Goal: Task Accomplishment & Management: Manage account settings

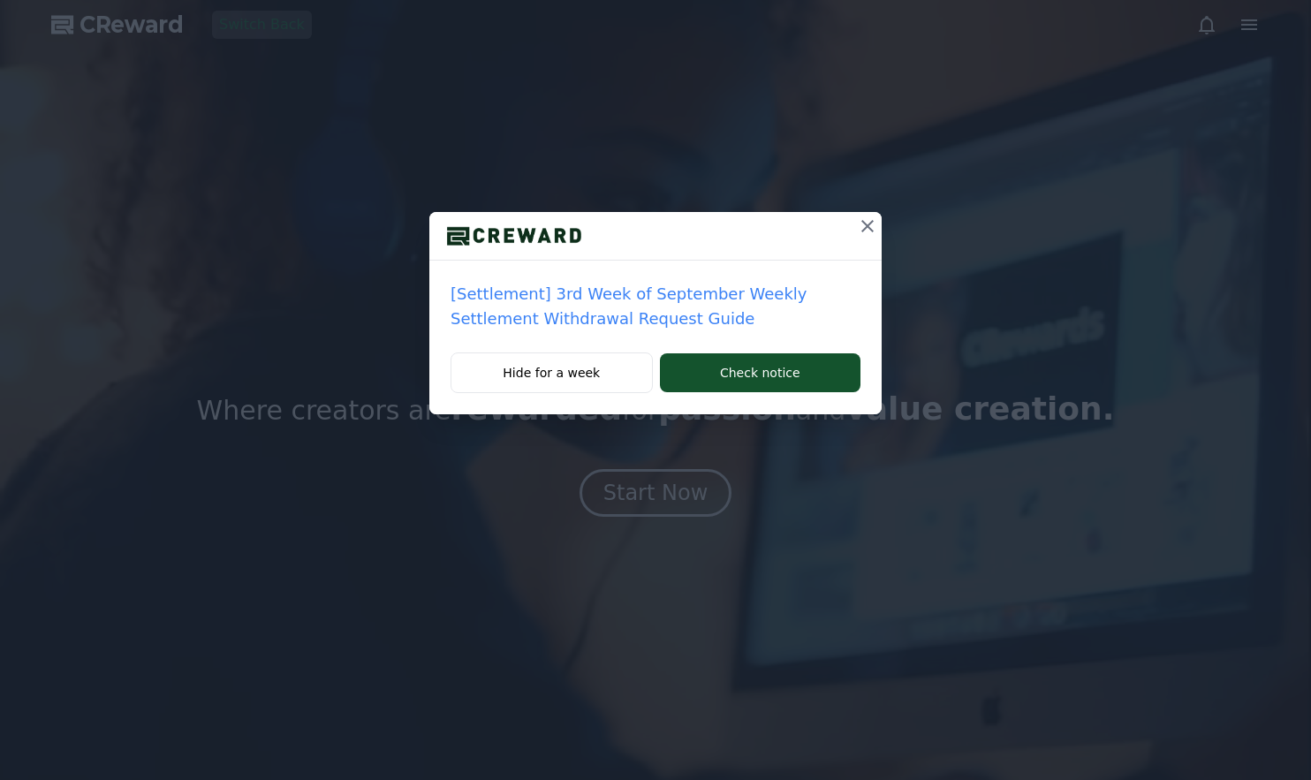
click at [859, 223] on icon at bounding box center [867, 226] width 21 height 21
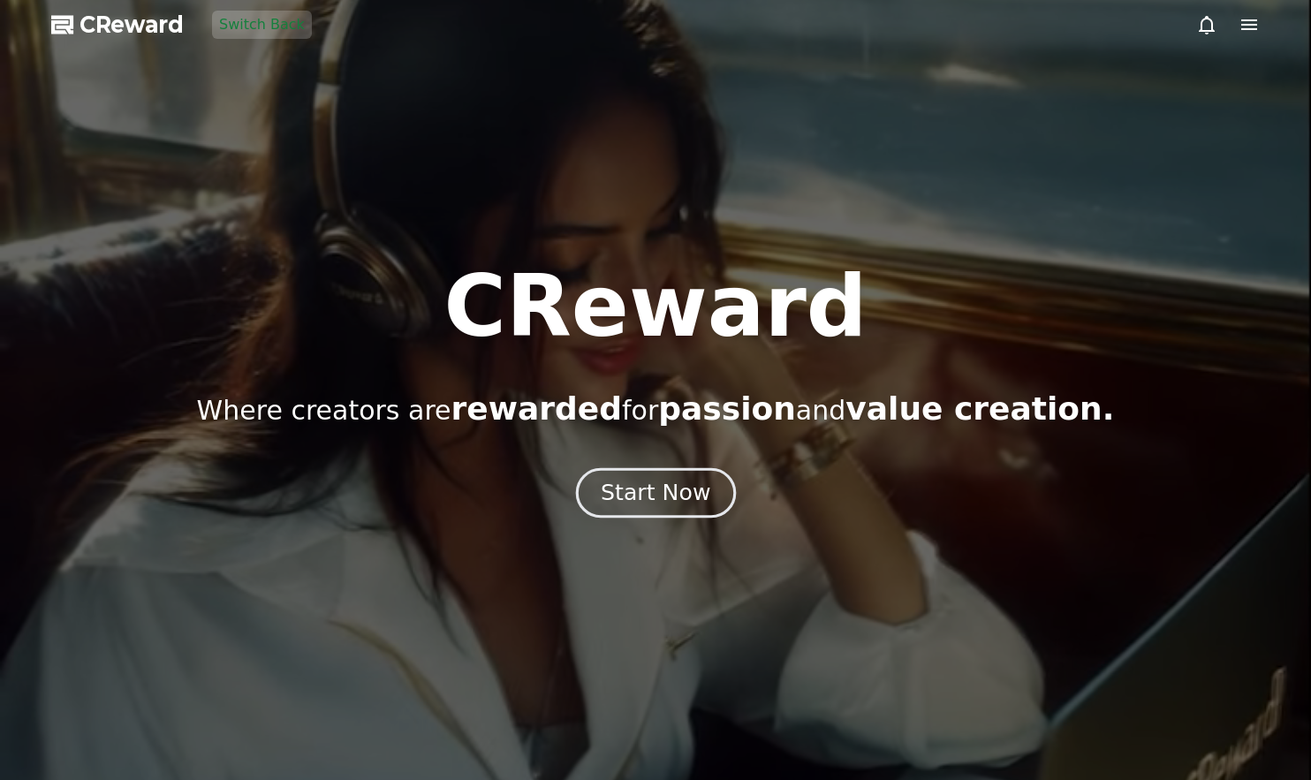
click at [695, 490] on div "Start Now" at bounding box center [656, 493] width 110 height 30
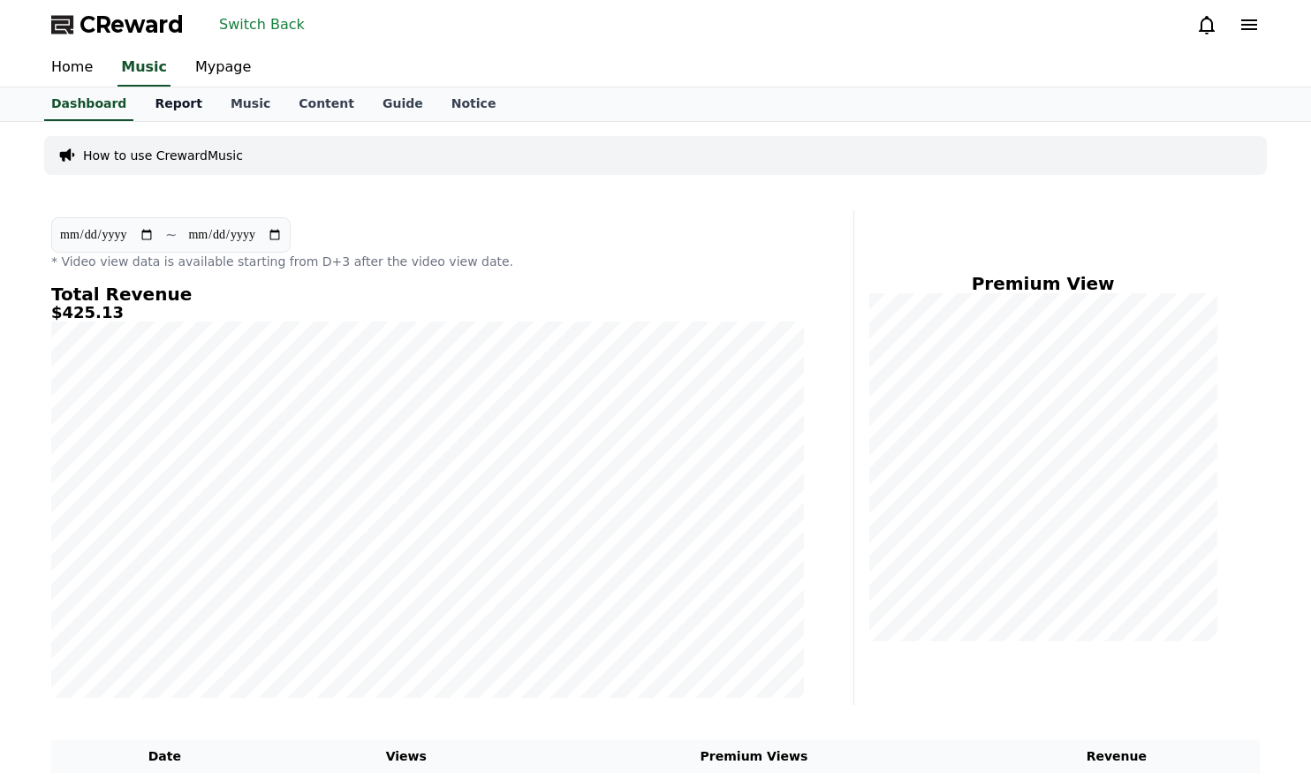
click at [169, 107] on link "Report" at bounding box center [178, 104] width 76 height 34
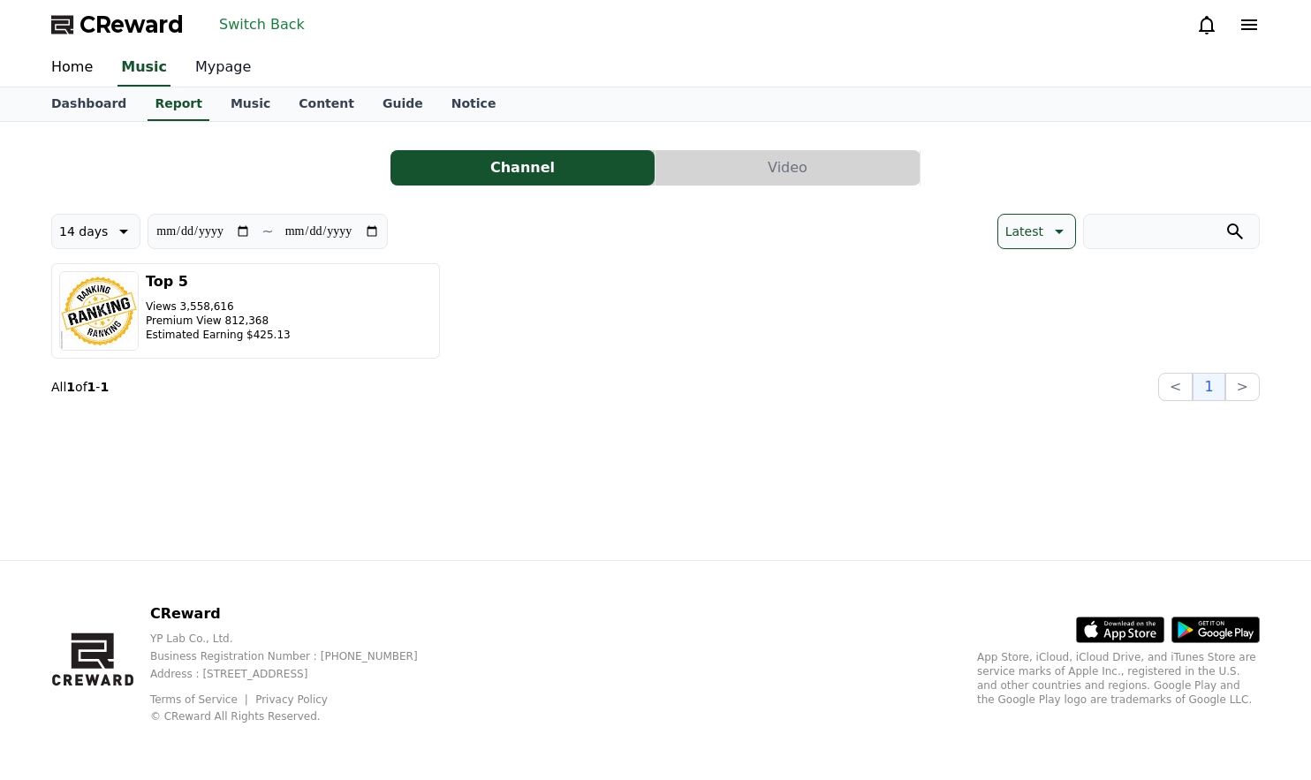
click at [243, 59] on link "Mypage" at bounding box center [223, 67] width 84 height 37
select select "**********"
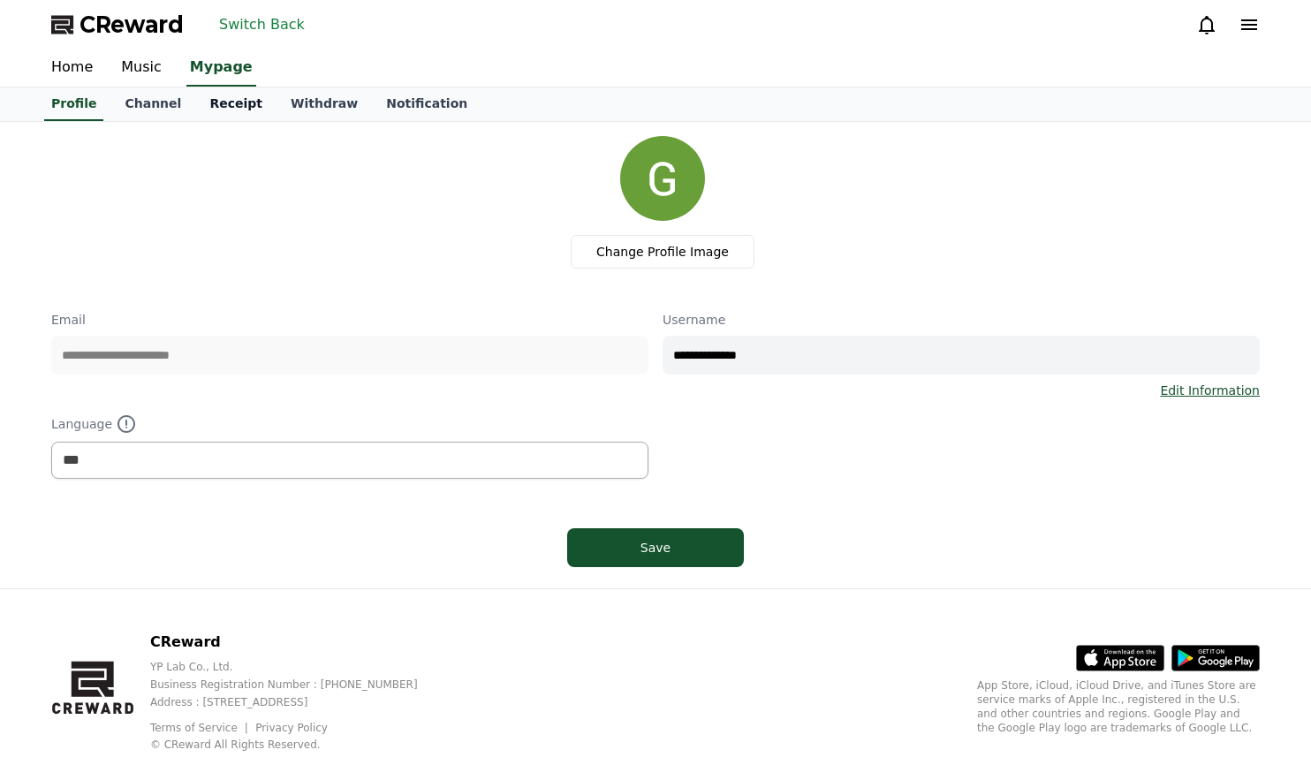
click at [230, 99] on link "Receipt" at bounding box center [235, 104] width 81 height 34
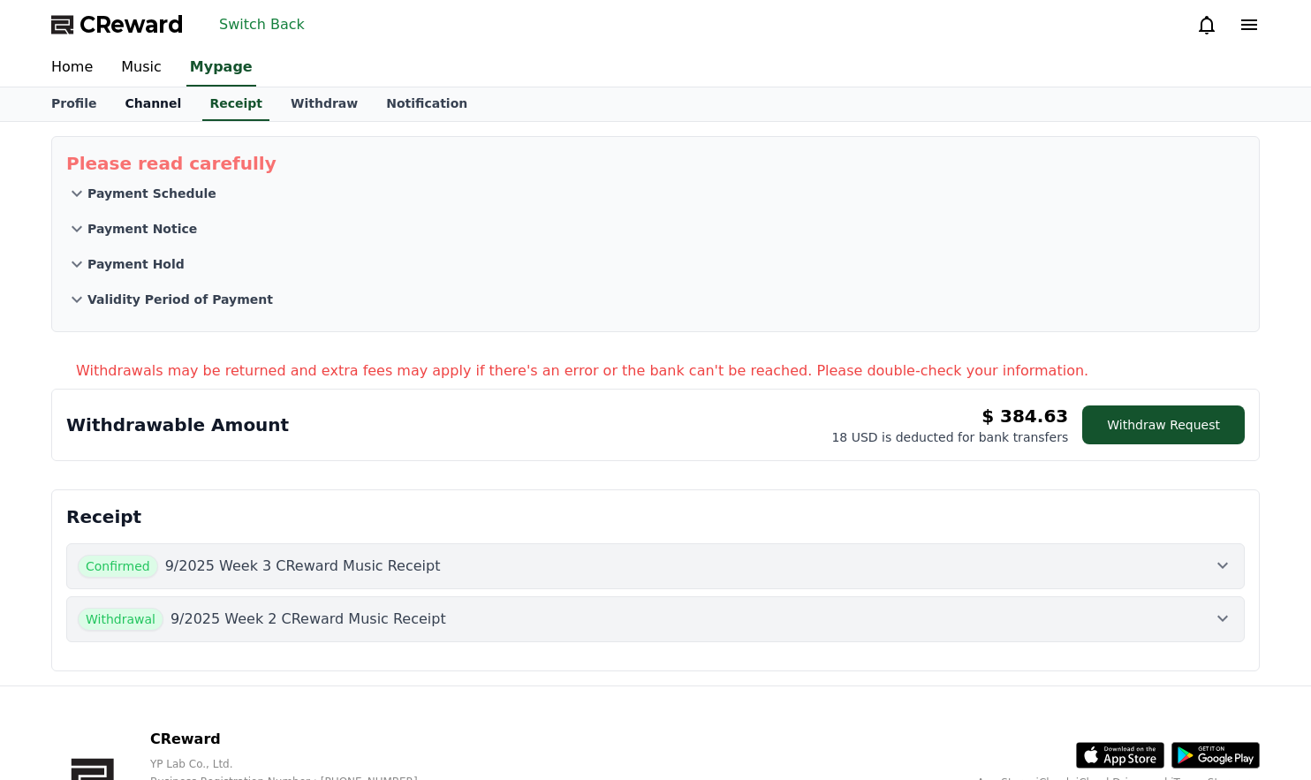
click at [142, 92] on link "Channel" at bounding box center [152, 104] width 85 height 34
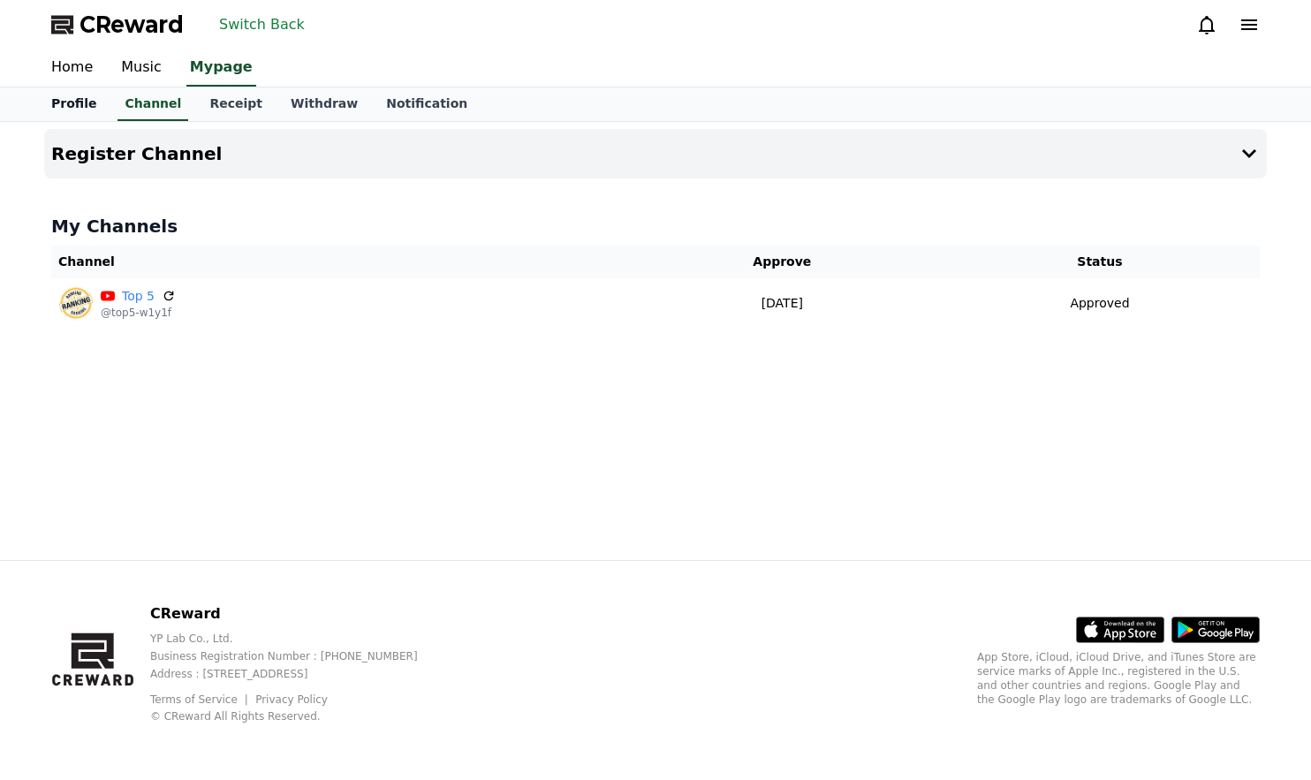
click at [88, 98] on link "Profile" at bounding box center [73, 104] width 73 height 34
select select "**********"
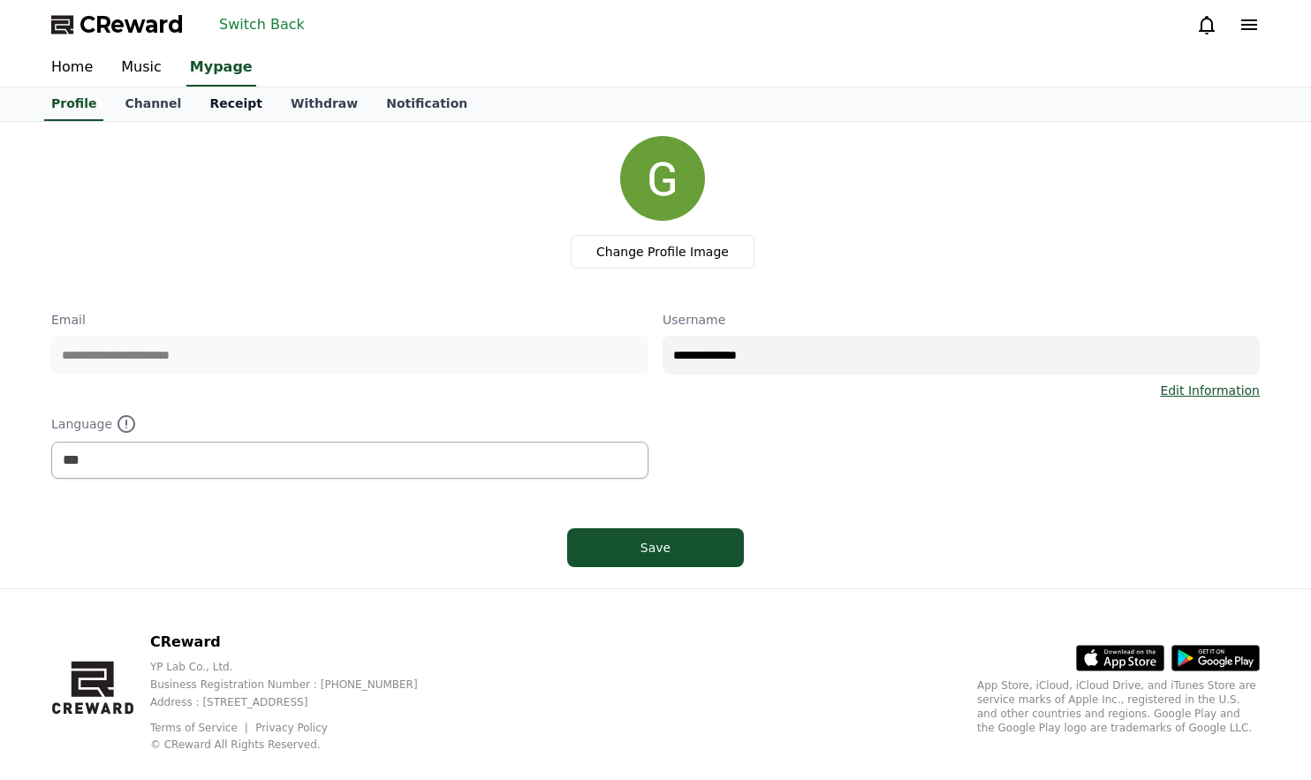
click at [195, 110] on link "Receipt" at bounding box center [235, 104] width 81 height 34
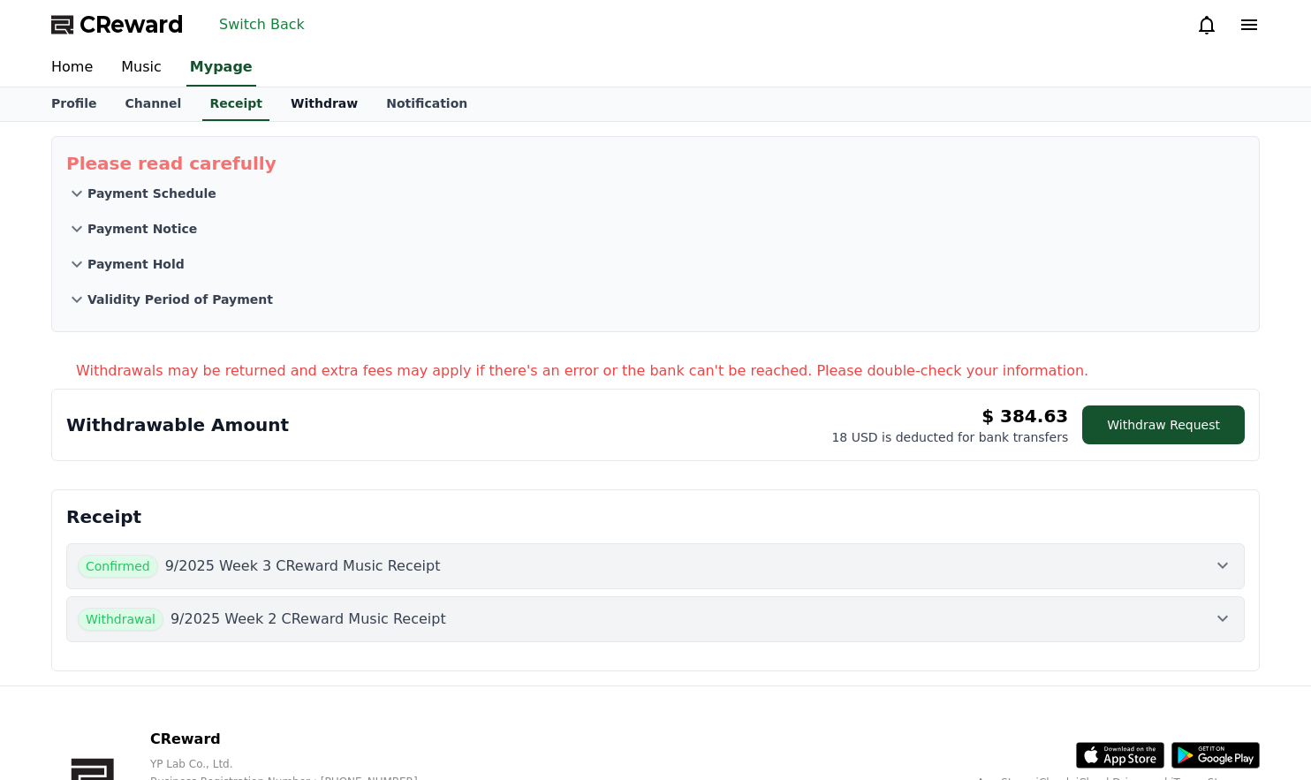
drag, startPoint x: 246, startPoint y: 132, endPoint x: 272, endPoint y: 115, distance: 31.4
click at [248, 131] on div "Please read carefully Payment Schedule Payment Notice Payment Hold Validity Per…" at bounding box center [655, 234] width 1223 height 210
click at [277, 115] on link "Withdraw" at bounding box center [324, 104] width 95 height 34
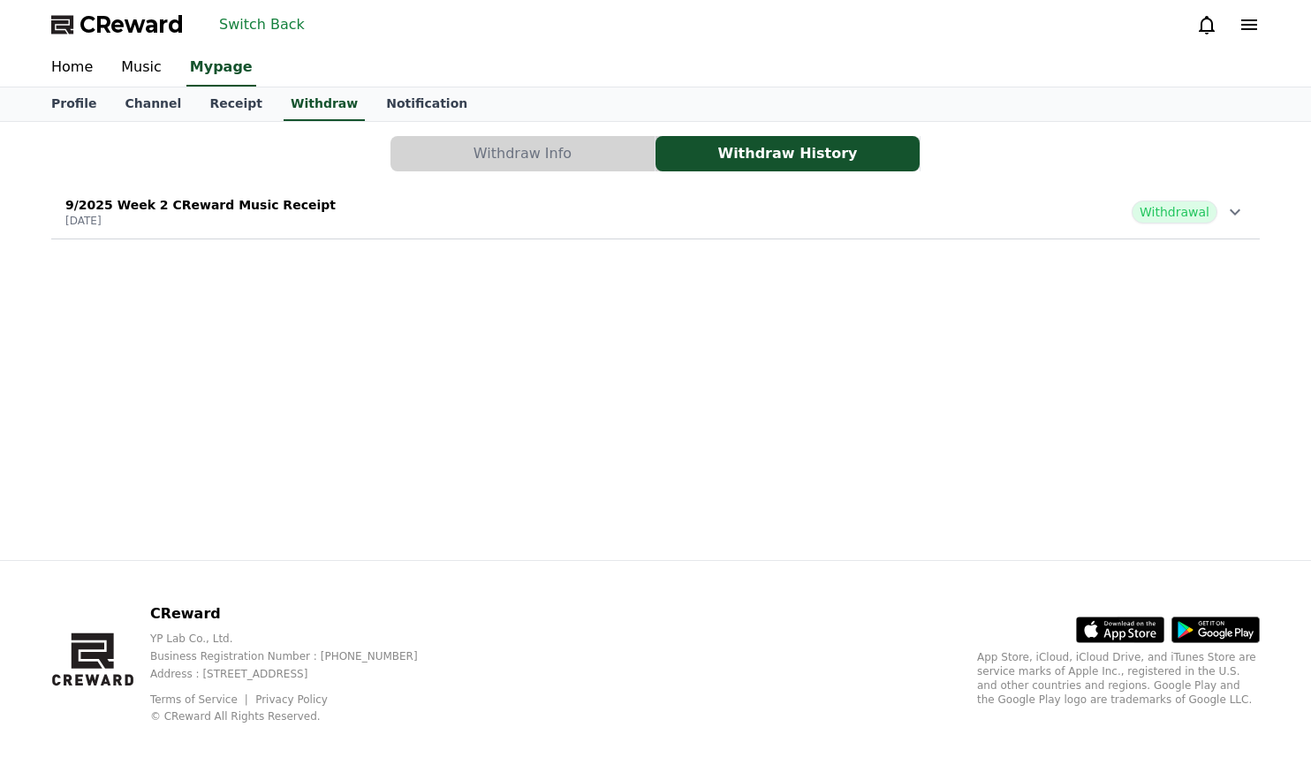
click at [426, 160] on button "Withdraw Info" at bounding box center [522, 153] width 264 height 35
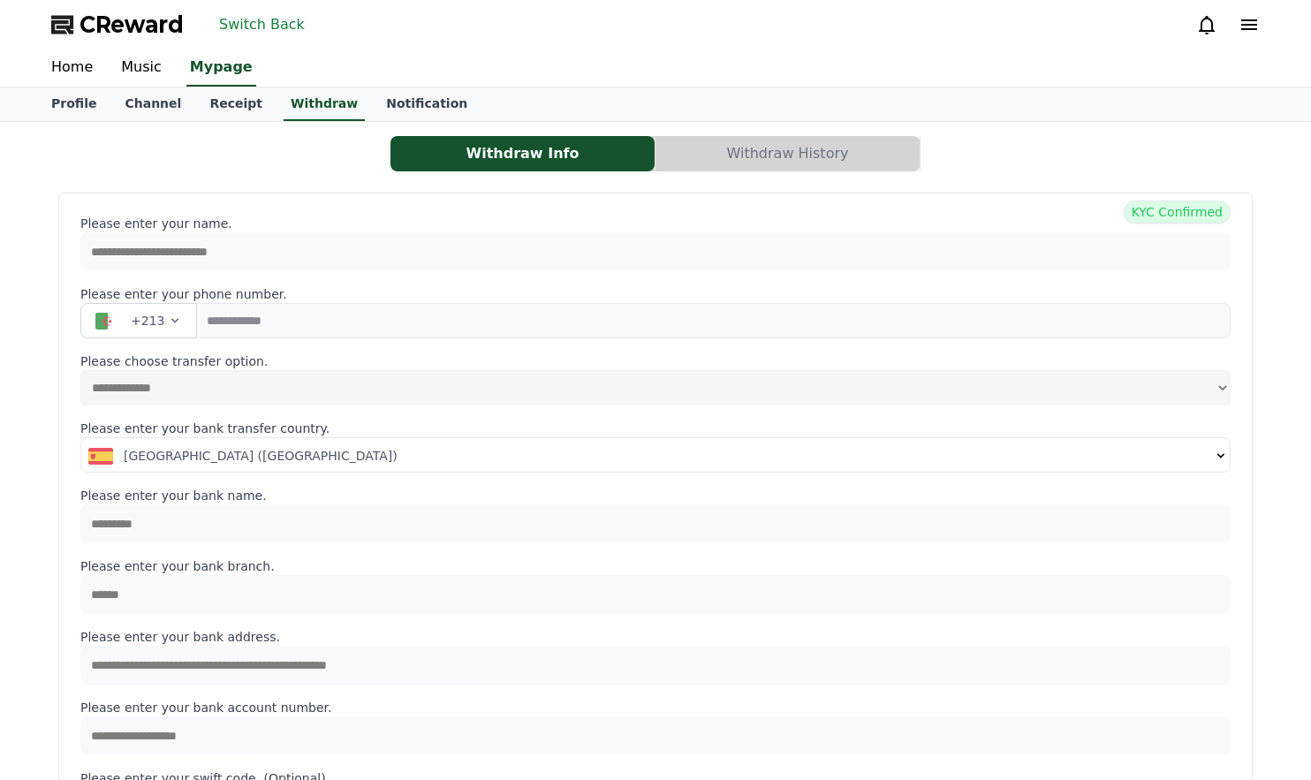
click at [752, 158] on button "Withdraw History" at bounding box center [787, 153] width 264 height 35
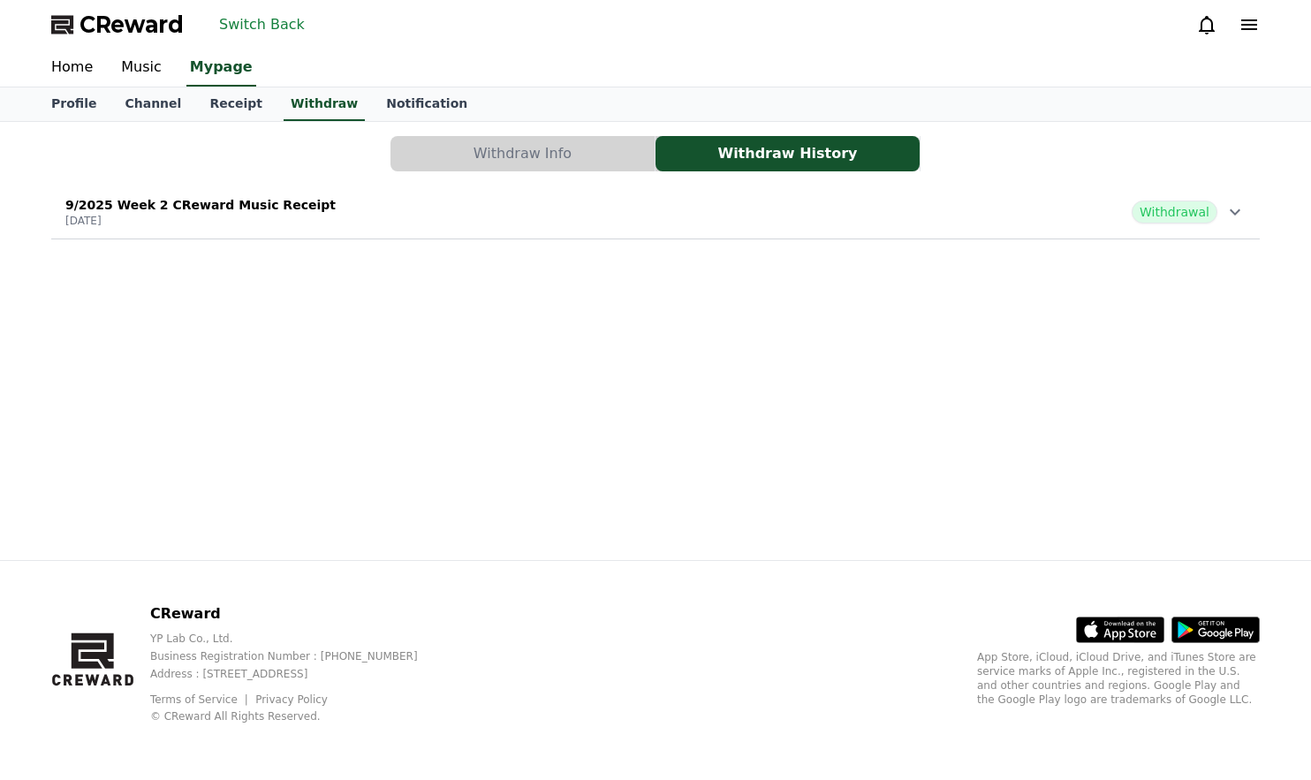
click at [1069, 152] on div "Withdraw Info Withdraw History" at bounding box center [655, 153] width 1208 height 35
click at [685, 214] on div "9/2025 Week 2 CReward Music Receipt [DATE] Withdrawal" at bounding box center [655, 212] width 1208 height 46
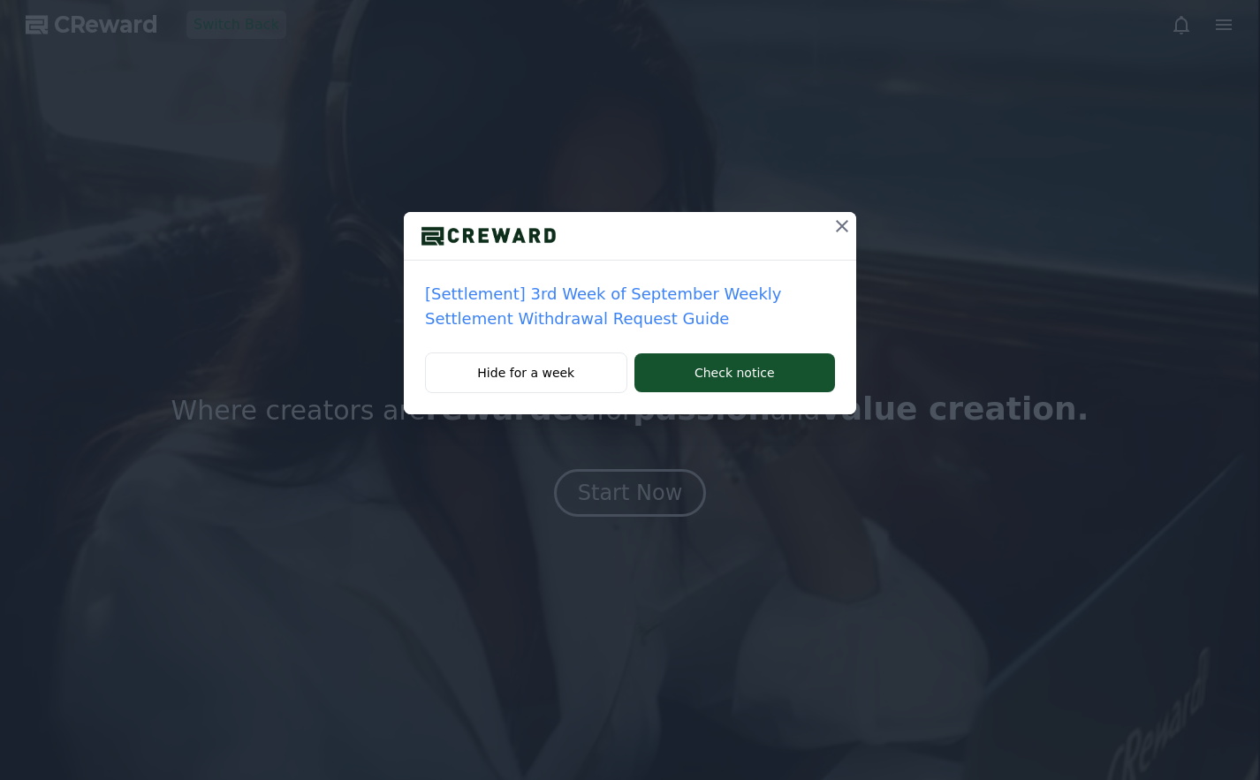
click at [830, 225] on button at bounding box center [842, 226] width 28 height 28
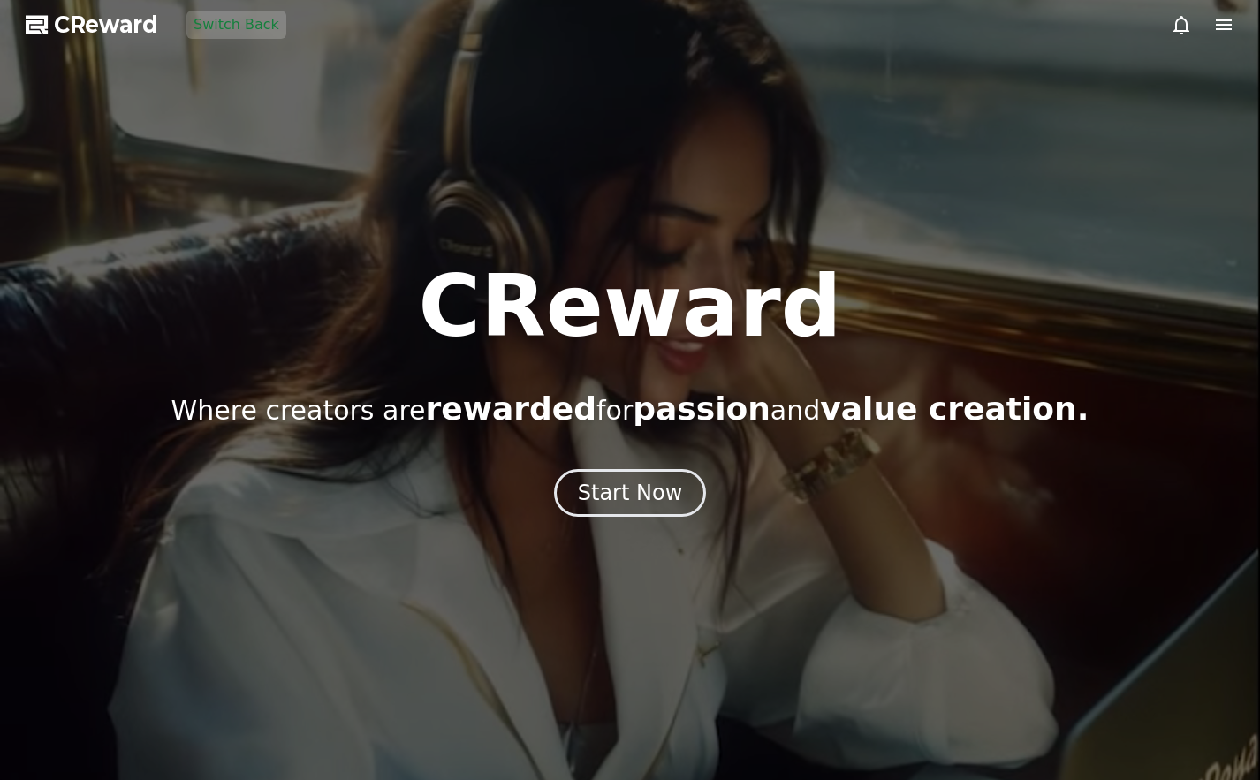
click at [838, 224] on div at bounding box center [630, 390] width 1260 height 780
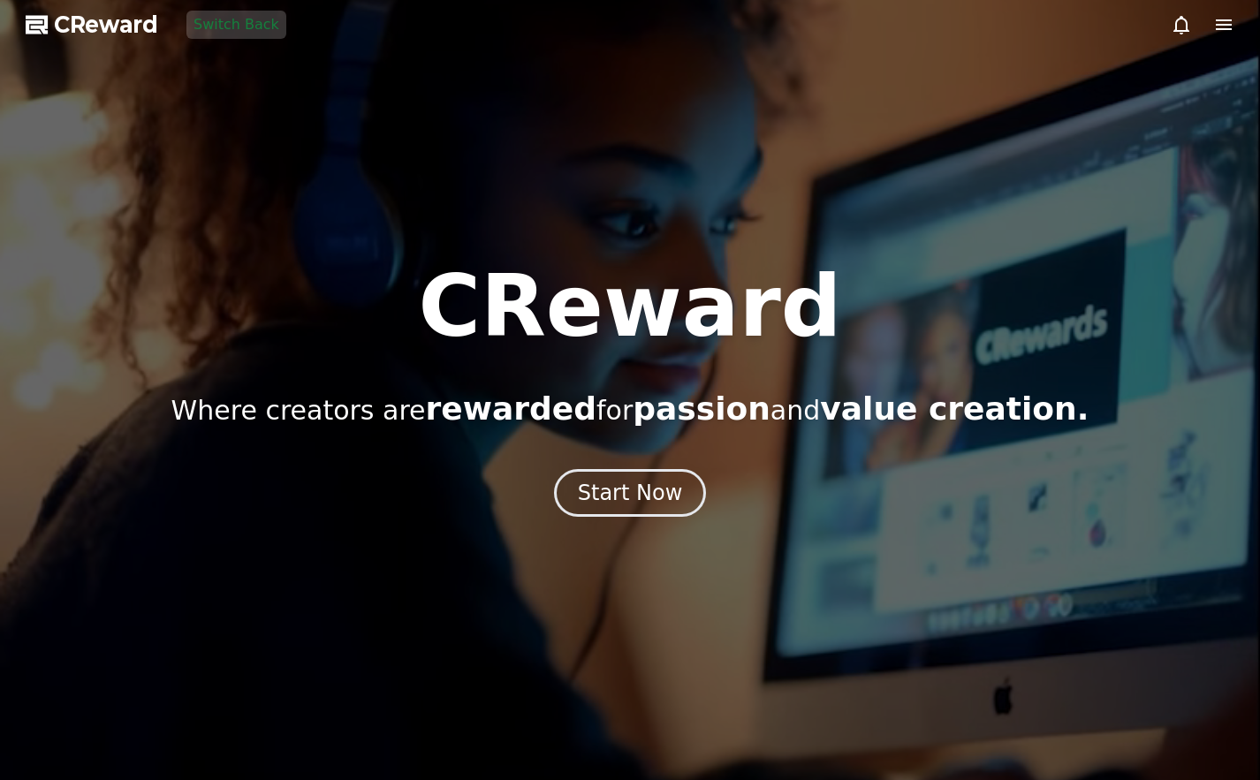
click at [221, 14] on button "Switch Back" at bounding box center [236, 25] width 100 height 28
